Goal: Transaction & Acquisition: Purchase product/service

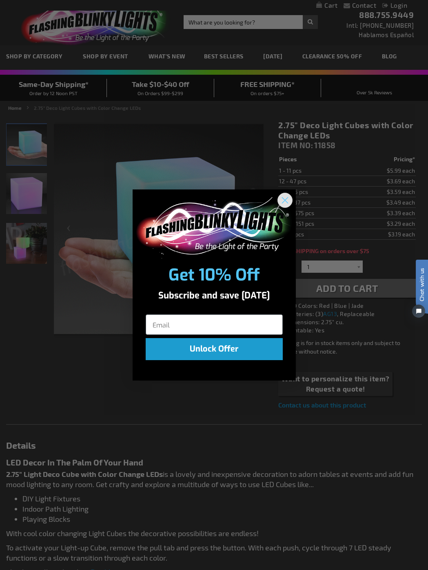
click at [286, 202] on icon "Close dialog" at bounding box center [285, 200] width 6 height 6
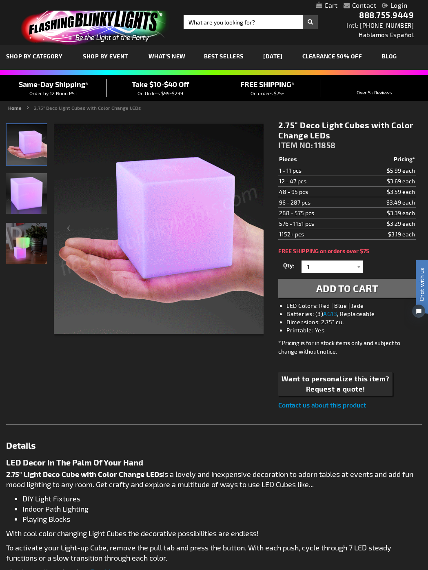
click at [218, 387] on div "Checkout as a new customer Creating an account has many benefits: See order and…" at bounding box center [214, 454] width 416 height 680
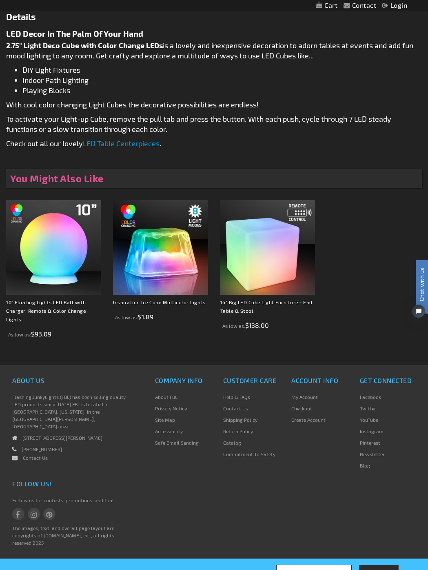
scroll to position [427, 0]
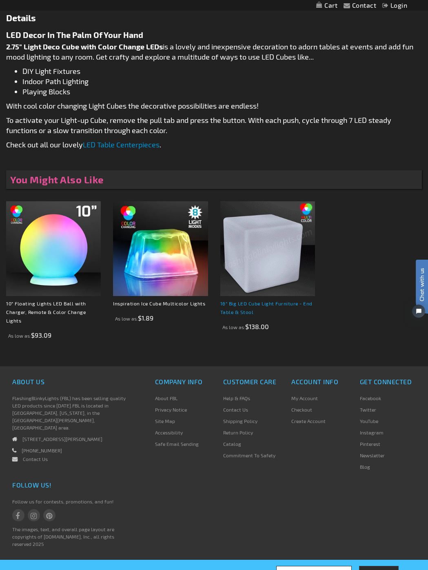
click at [235, 303] on link "16" Big LED Cube Light Furniture - End Table & Stool" at bounding box center [266, 307] width 92 height 14
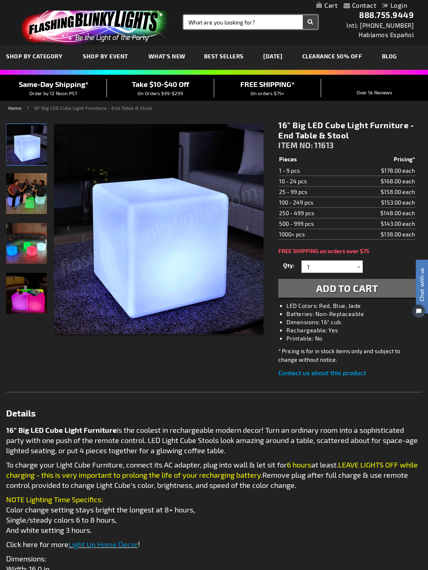
click at [200, 24] on input "Search" at bounding box center [251, 22] width 134 height 14
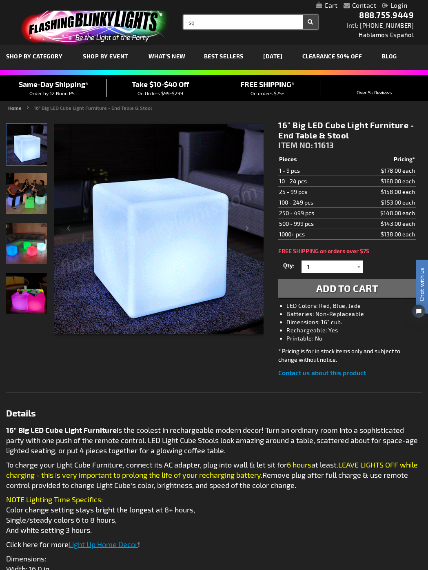
type input "s"
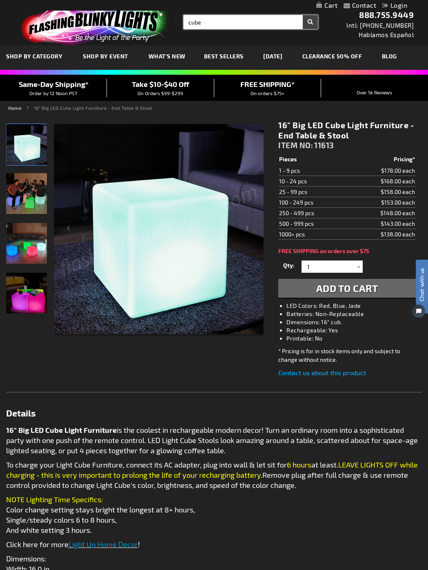
type input "cube"
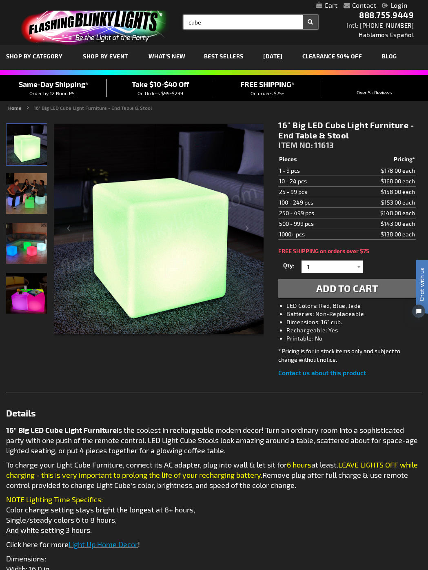
click at [310, 22] on button "Search" at bounding box center [310, 22] width 15 height 14
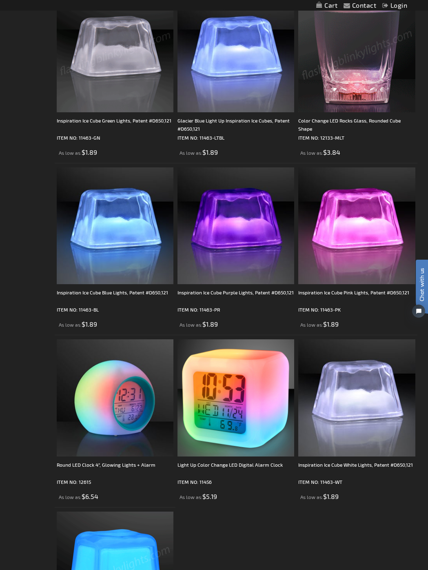
scroll to position [995, 0]
